Goal: Task Accomplishment & Management: Manage account settings

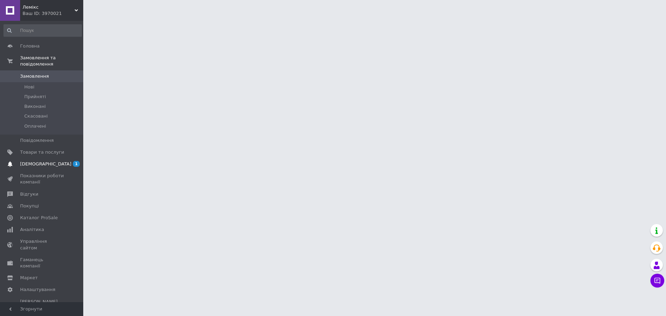
click at [33, 161] on span "[DEMOGRAPHIC_DATA]" at bounding box center [45, 164] width 51 height 6
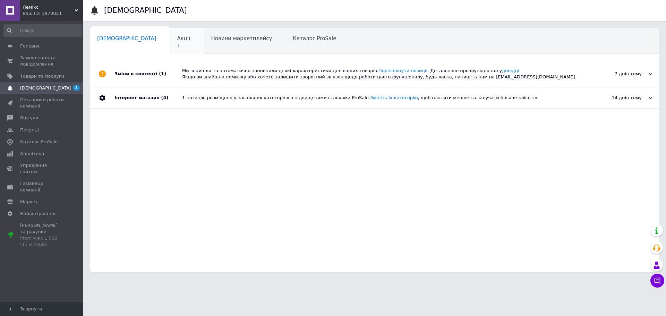
click at [170, 43] on div "Акції 1" at bounding box center [187, 41] width 34 height 26
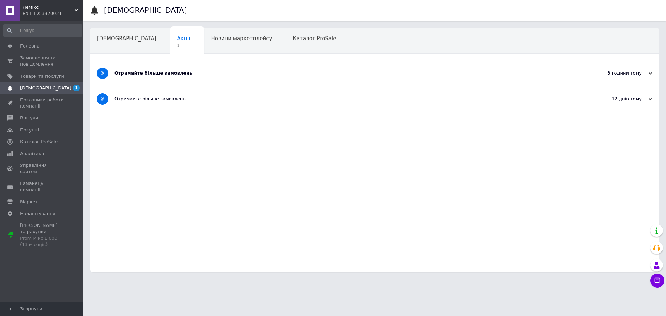
click at [167, 76] on div "Отримайте більше замовлень" at bounding box center [349, 73] width 468 height 6
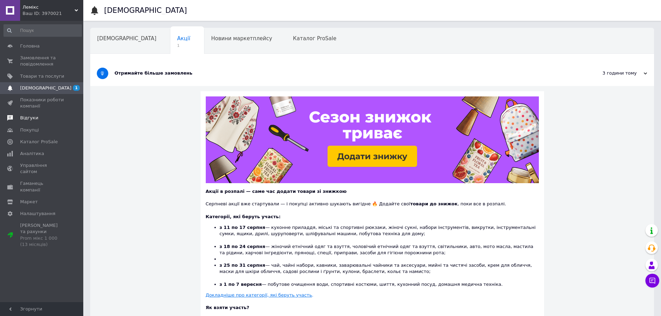
click at [34, 117] on span "Відгуки" at bounding box center [29, 118] width 18 height 6
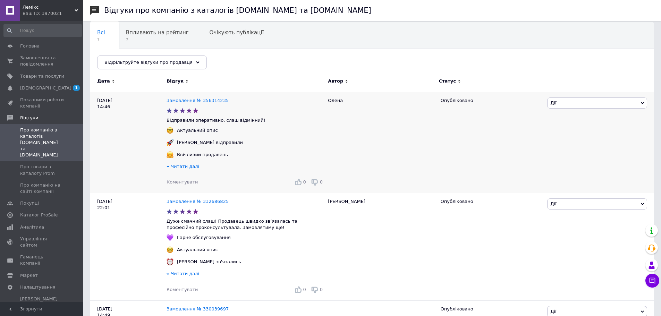
scroll to position [69, 0]
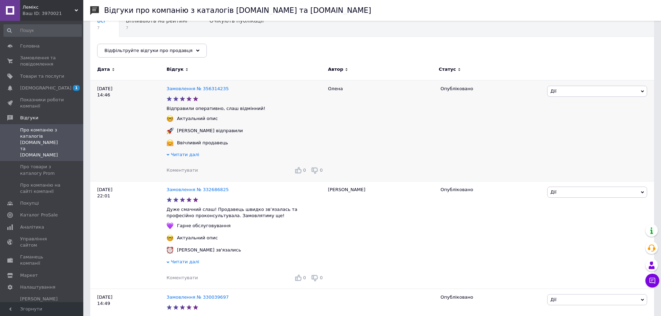
click at [189, 156] on span "Читати далі" at bounding box center [185, 154] width 28 height 5
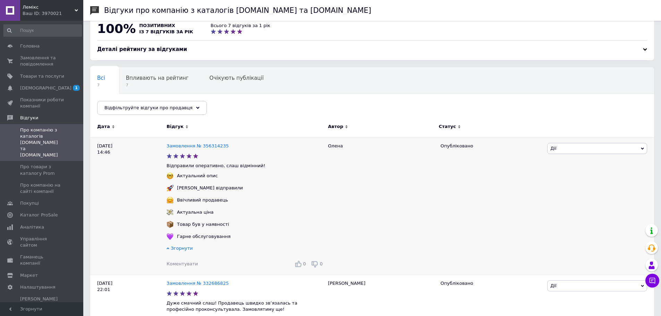
scroll to position [0, 0]
